Goal: Contribute content: Add original content to the website for others to see

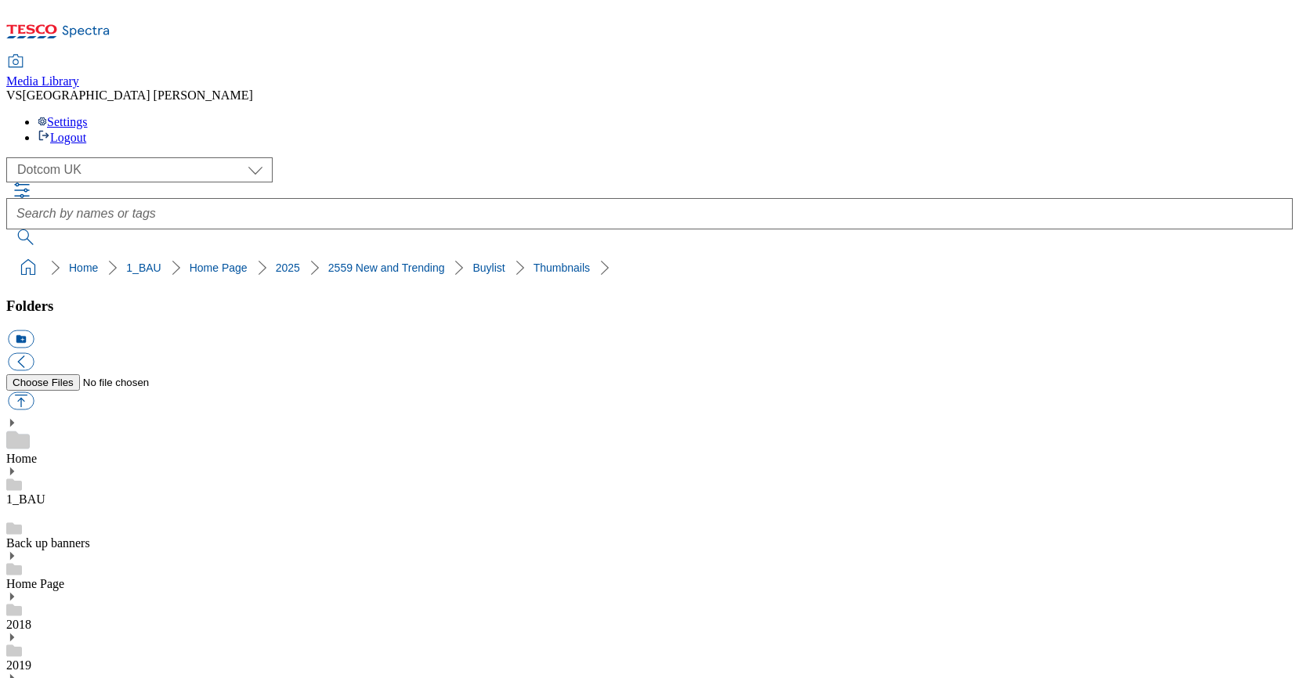
select select "flare-homepage"
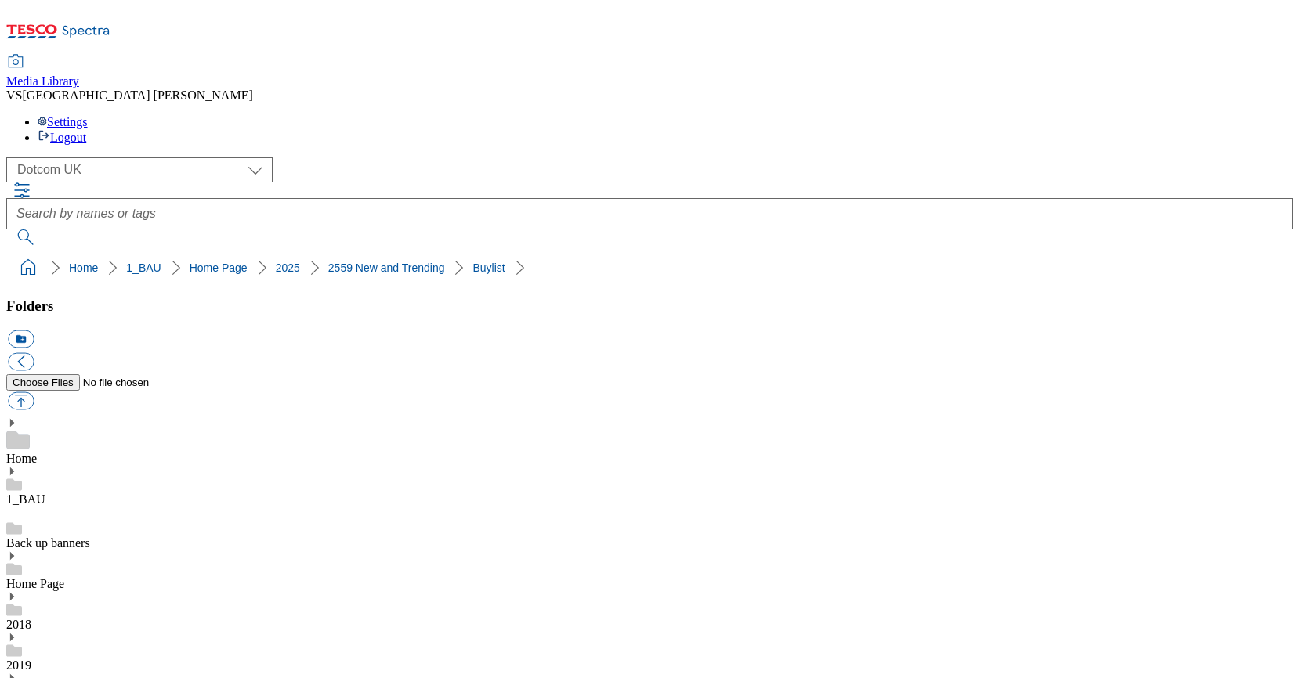
click at [34, 331] on button "icon_new_folder" at bounding box center [21, 340] width 26 height 18
type input "Search"
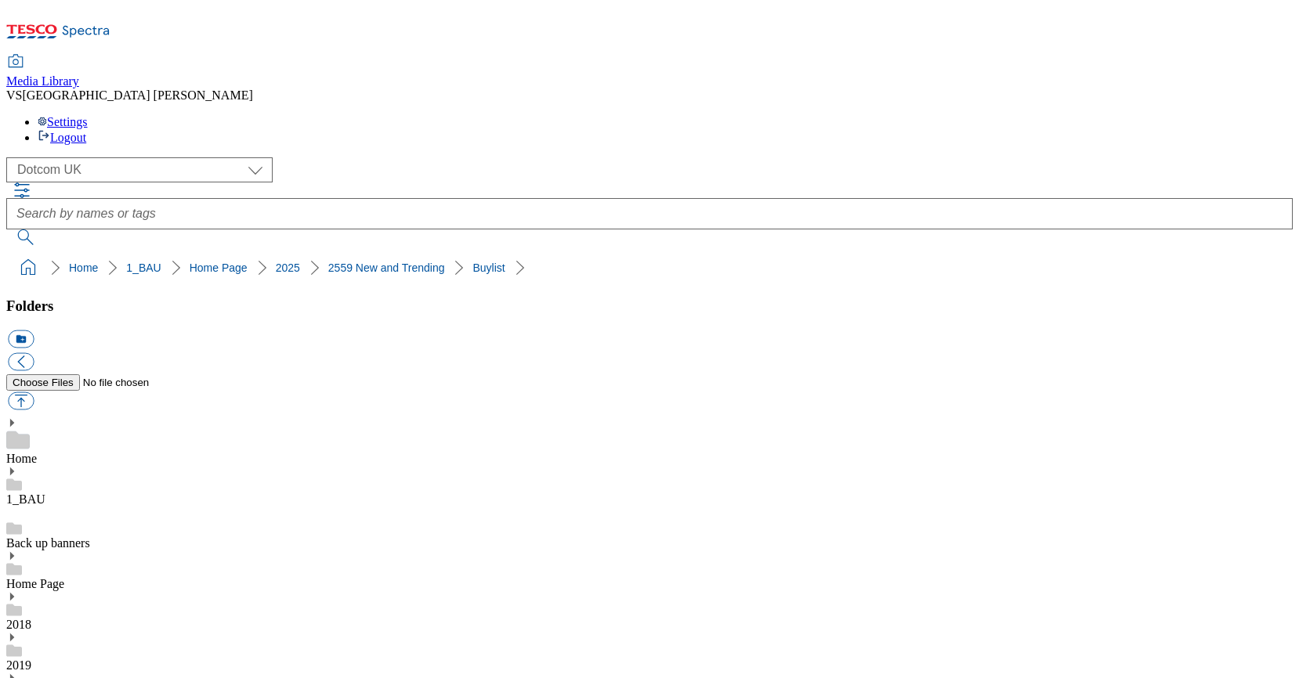
click at [34, 331] on button "icon_new_folder" at bounding box center [21, 340] width 26 height 18
type input "Search"
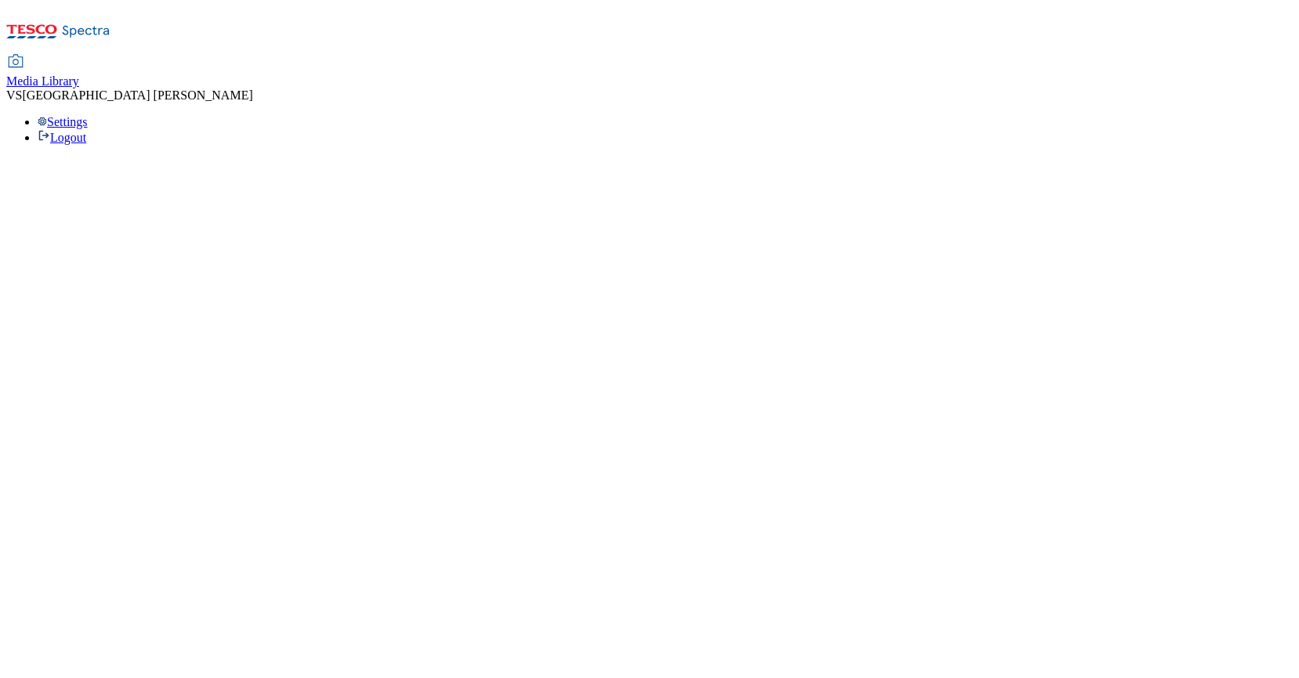
select select "flare-homepage"
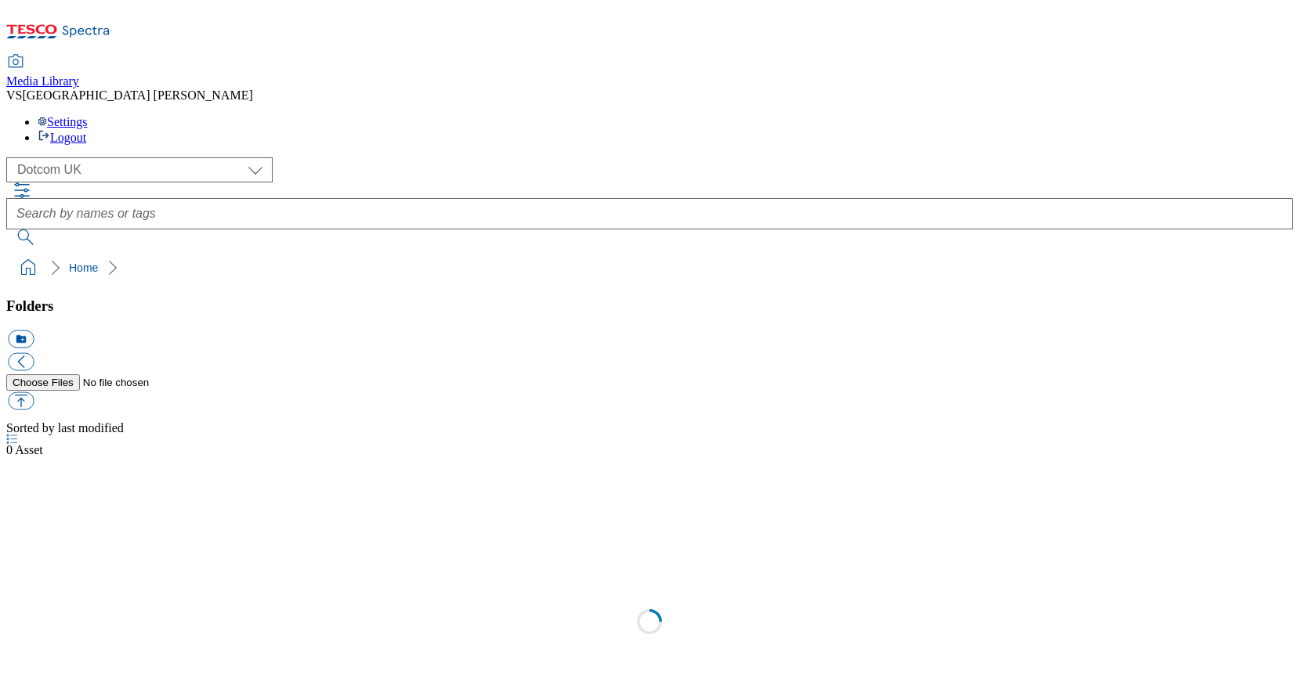
scroll to position [10, 0]
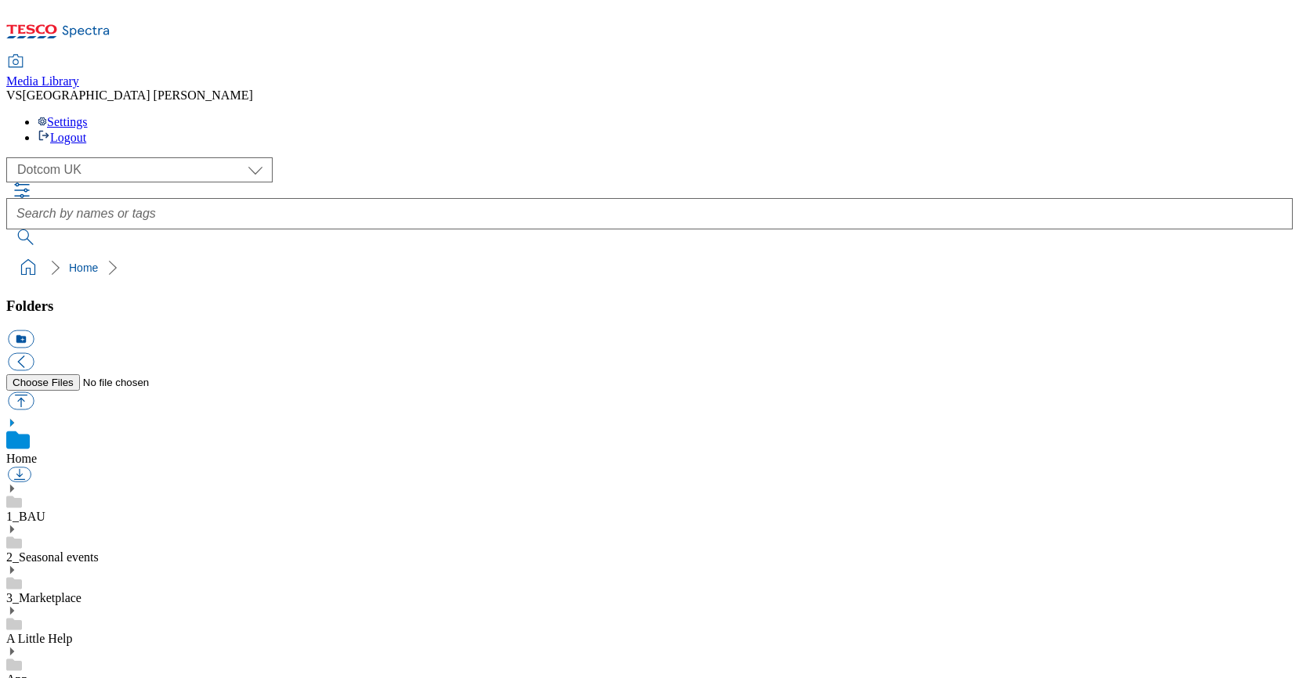
click at [17, 483] on icon at bounding box center [11, 488] width 11 height 11
click at [17, 568] on icon at bounding box center [11, 573] width 11 height 11
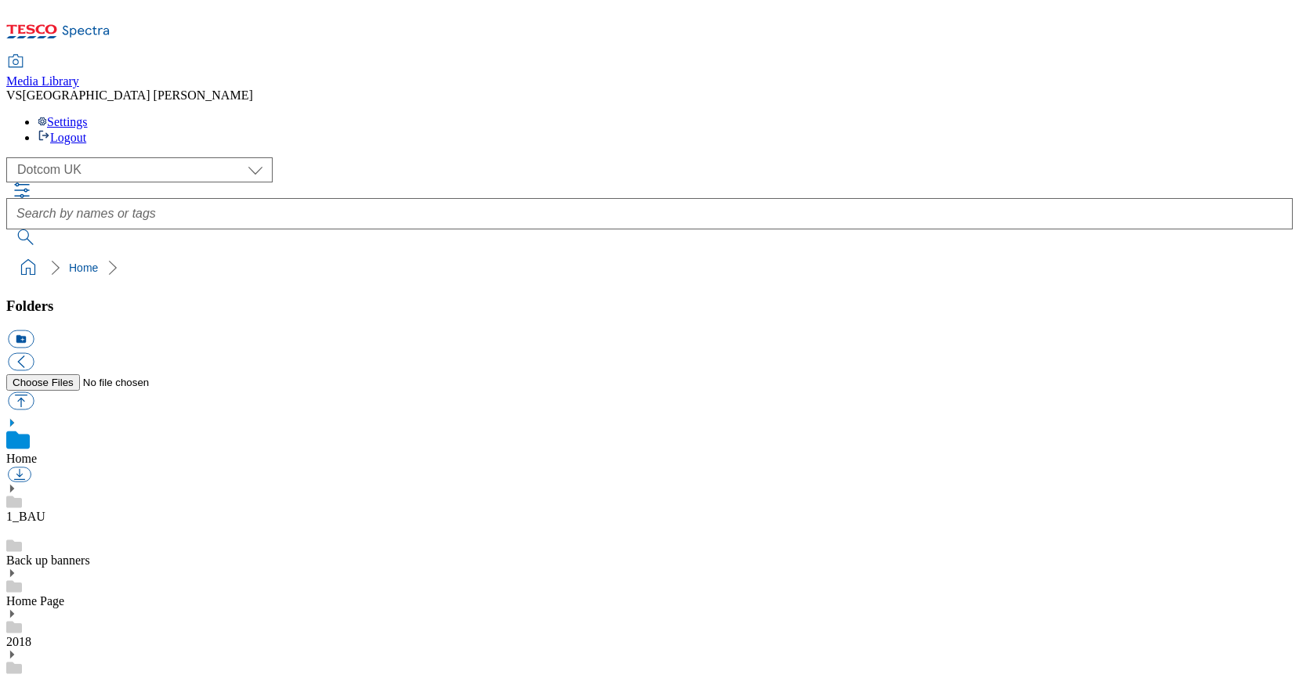
scroll to position [1169, 0]
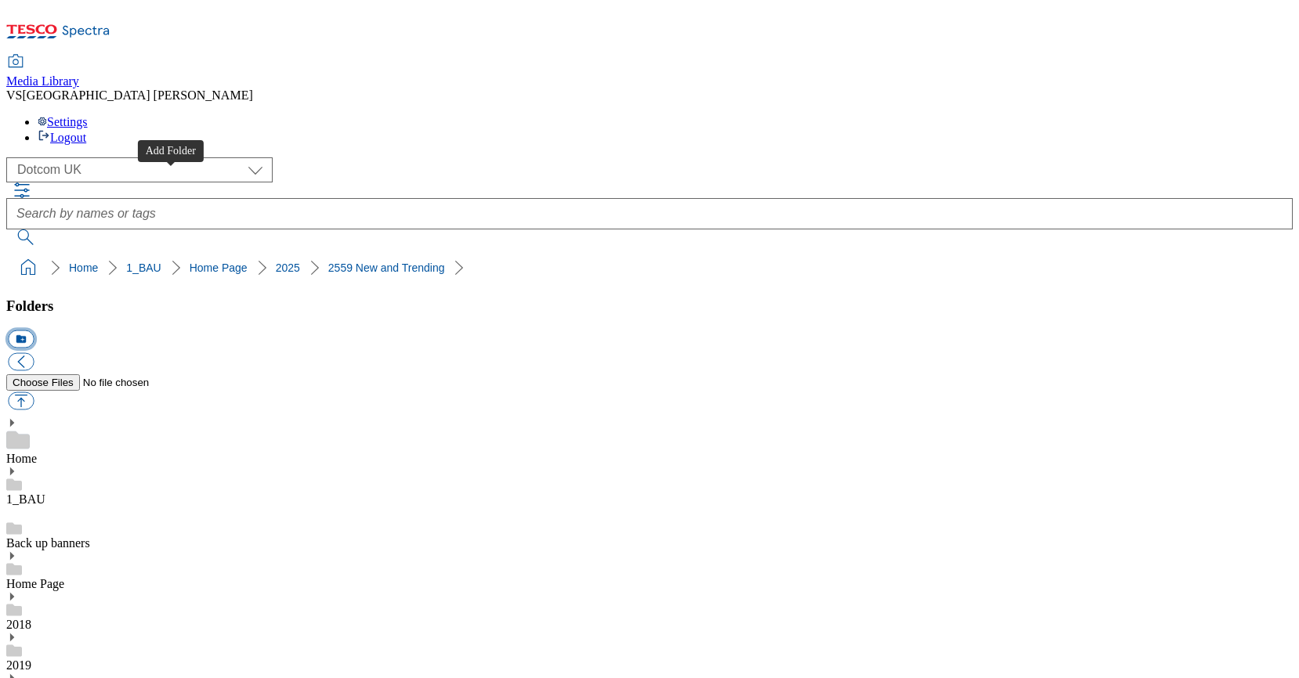
click at [34, 331] on button "icon_new_folder" at bounding box center [21, 340] width 26 height 18
type input "Search"
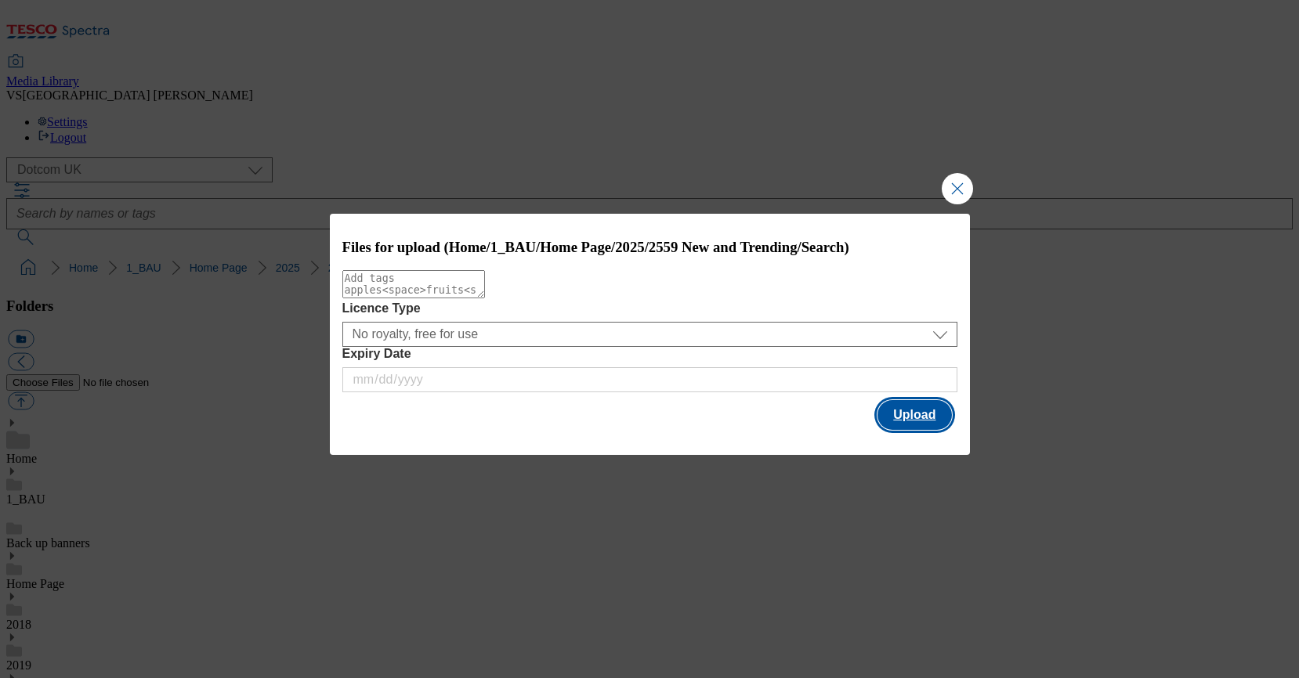
click at [924, 422] on button "Upload" at bounding box center [914, 415] width 74 height 30
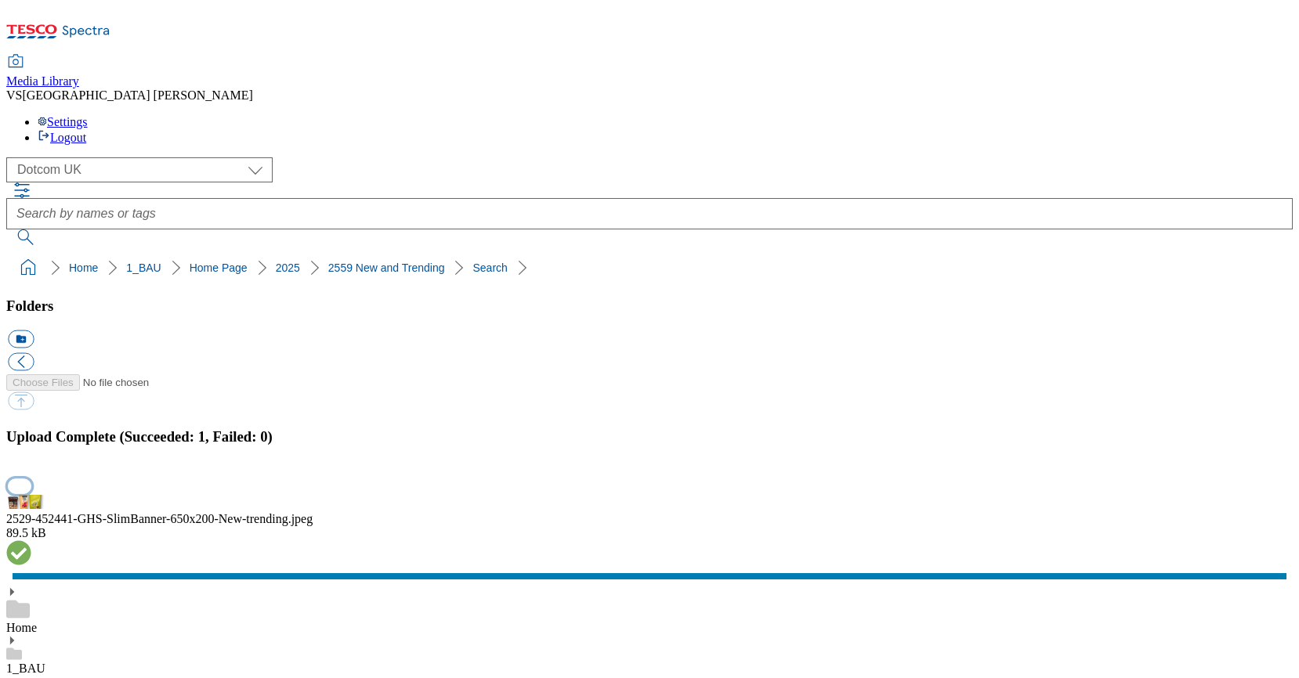
click at [31, 479] on button "button" at bounding box center [20, 486] width 24 height 15
